Goal: Find contact information: Find contact information

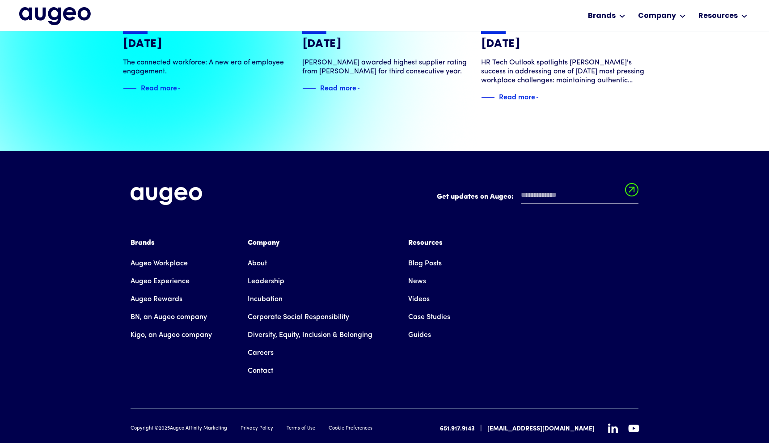
scroll to position [2038, 0]
click at [613, 423] on icon at bounding box center [613, 428] width 10 height 10
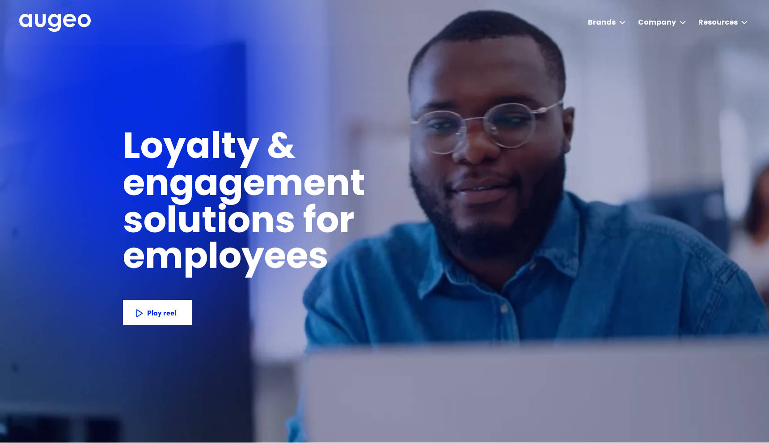
scroll to position [0, 0]
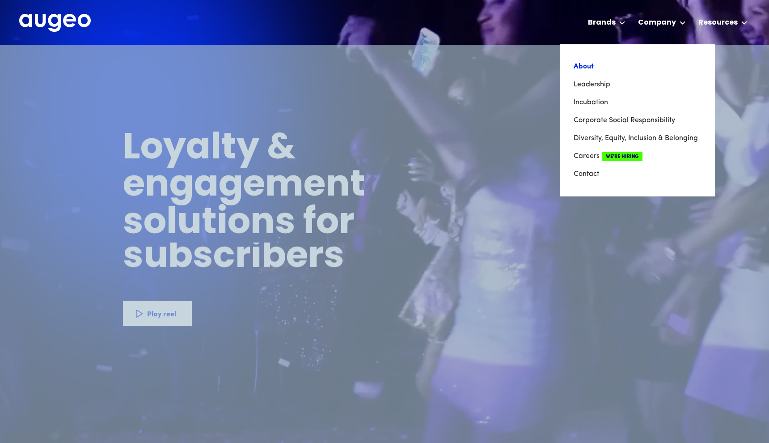
click at [586, 65] on link "About" at bounding box center [638, 67] width 128 height 18
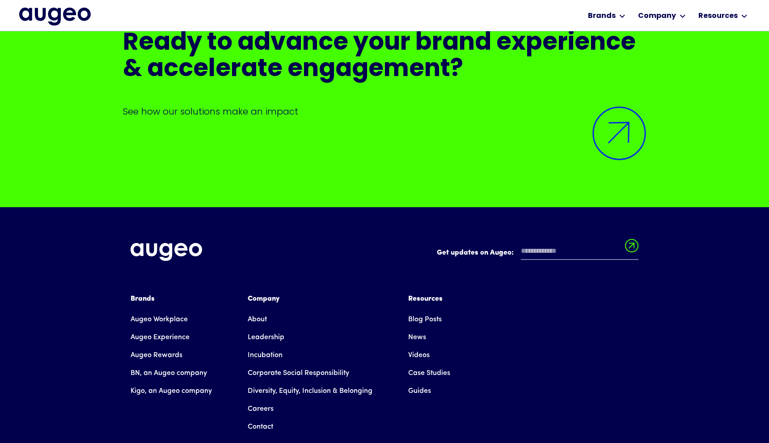
scroll to position [7574, 0]
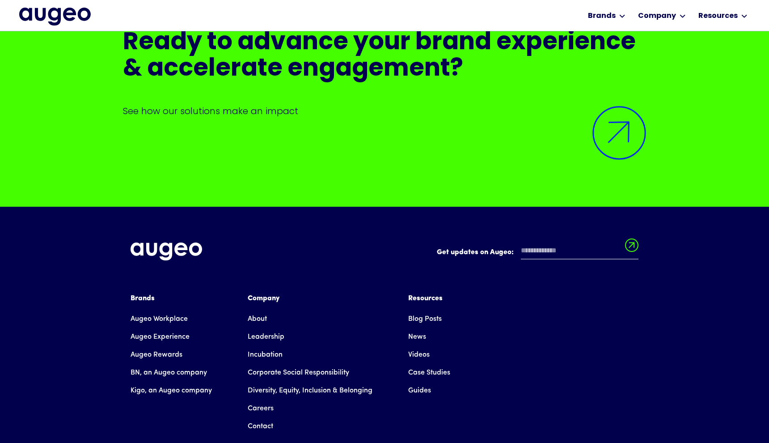
click at [254, 310] on link "About" at bounding box center [257, 319] width 19 height 18
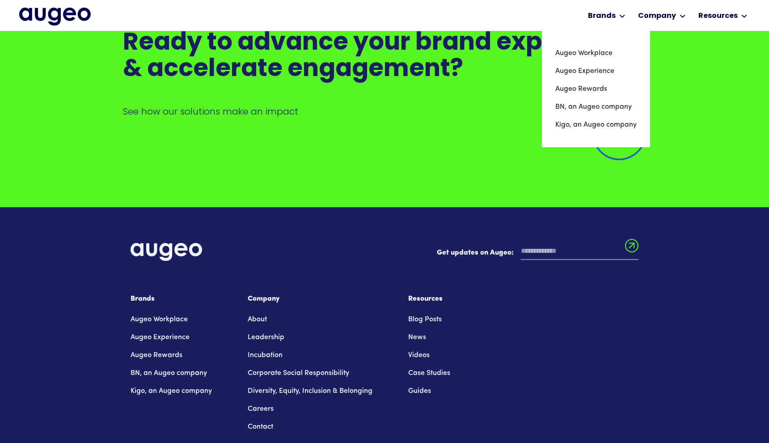
scroll to position [7574, 0]
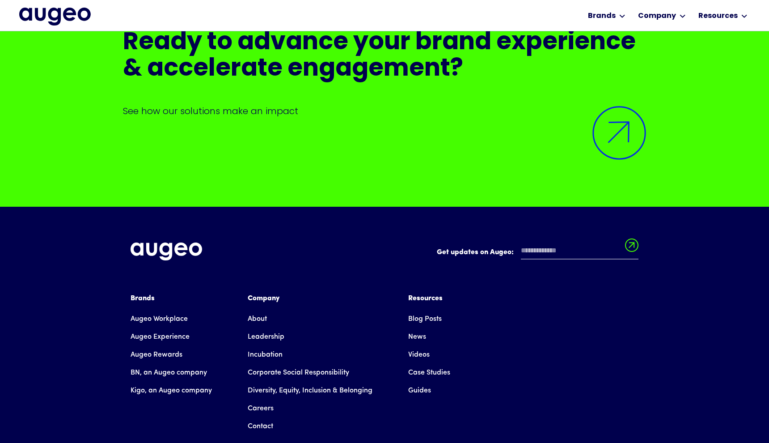
click at [258, 417] on link "Contact" at bounding box center [260, 426] width 25 height 18
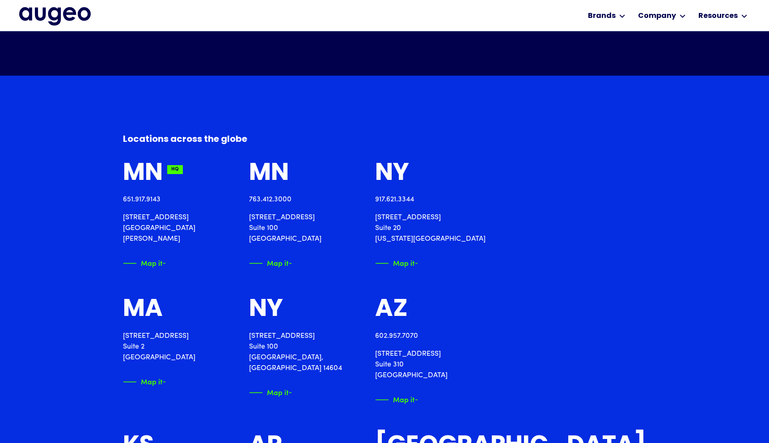
scroll to position [947, 0]
